Goal: Information Seeking & Learning: Check status

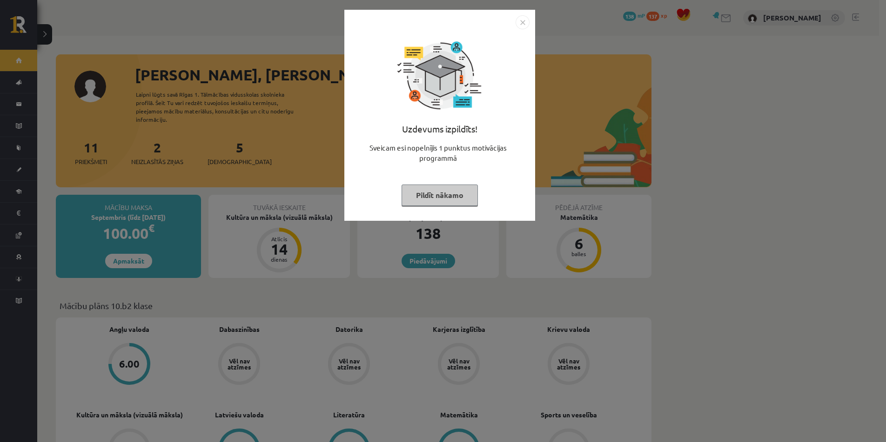
click at [425, 200] on button "Pildīt nākamo" at bounding box center [439, 195] width 76 height 21
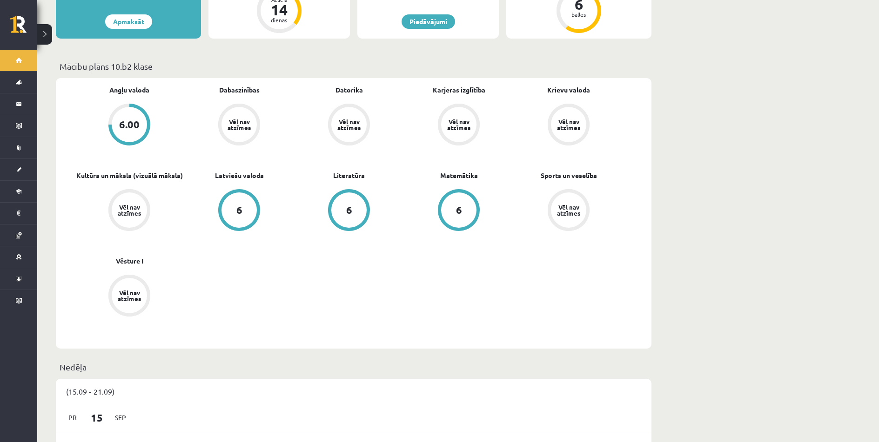
scroll to position [372, 0]
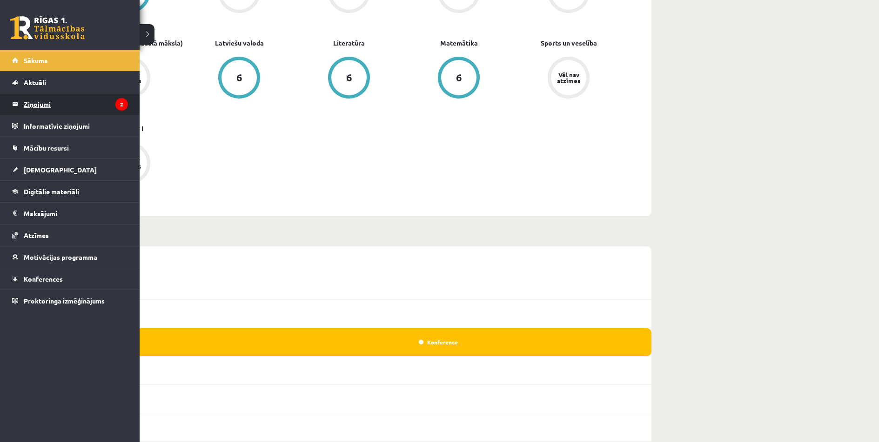
click at [29, 108] on legend "Ziņojumi 2" at bounding box center [76, 103] width 104 height 21
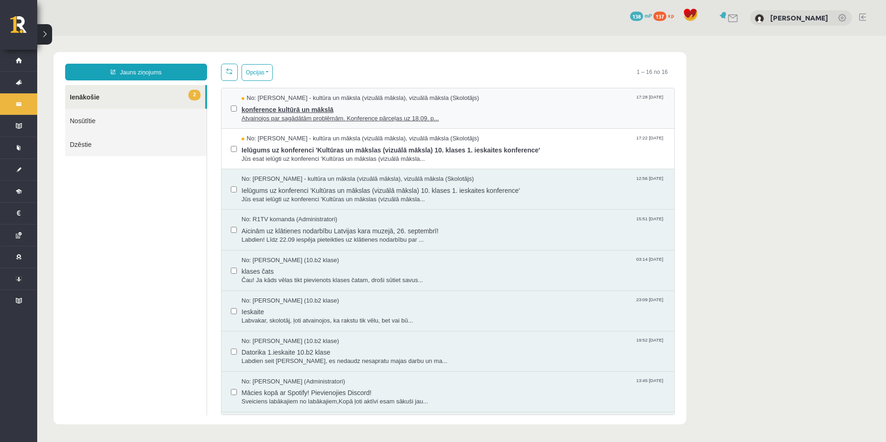
click at [485, 114] on span "Atvainojos par sagādātām problēmām. Konference pārceļas uz 18.09. p..." at bounding box center [452, 118] width 423 height 9
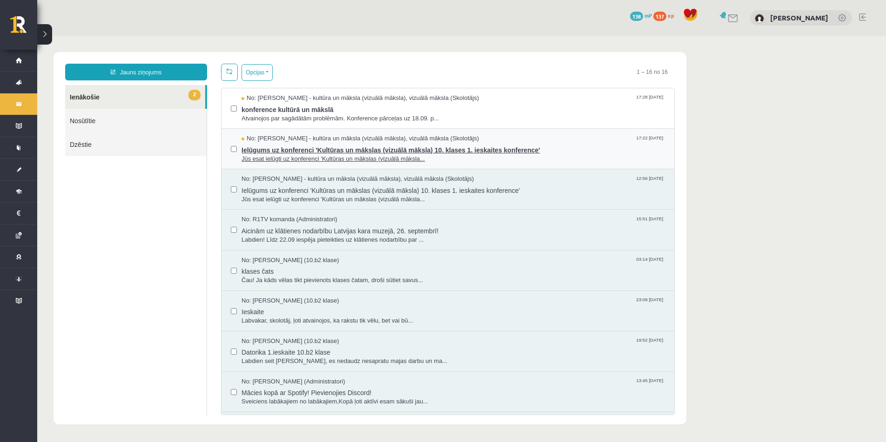
click at [567, 160] on span "Jūs esat ielūgti uz konferenci 'Kultūras un mākslas (vizuālā māksla..." at bounding box center [452, 159] width 423 height 9
click at [125, 96] on link "2 Ienākošie" at bounding box center [135, 97] width 140 height 24
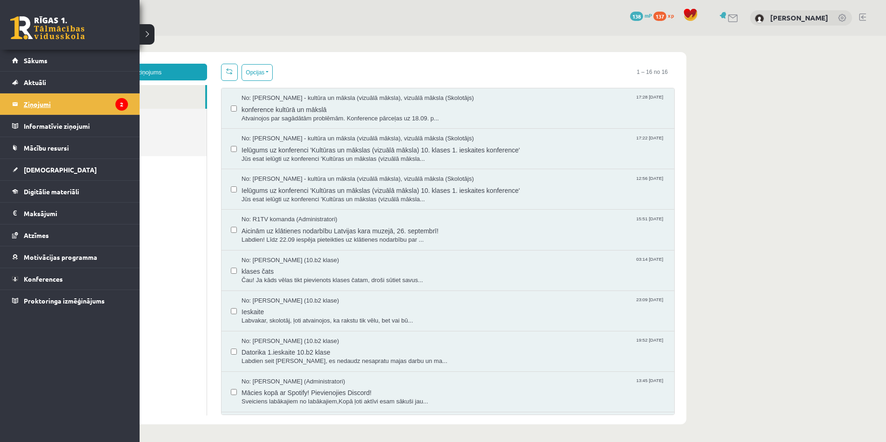
click at [23, 108] on link "Ziņojumi 2" at bounding box center [70, 103] width 116 height 21
click at [41, 172] on span "[DEMOGRAPHIC_DATA]" at bounding box center [60, 170] width 73 height 8
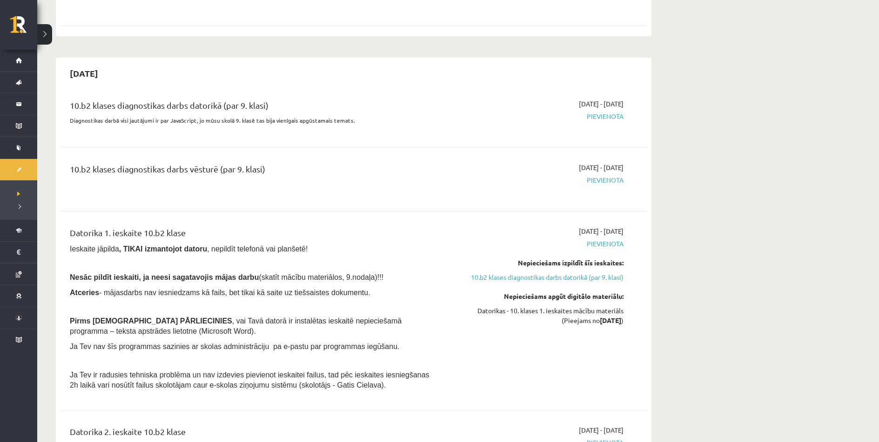
scroll to position [774, 0]
